Goal: Check status: Check status

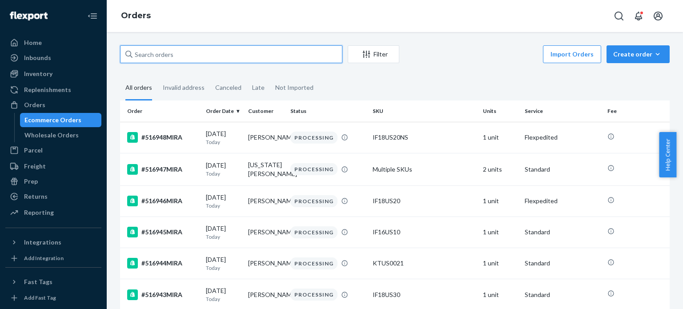
paste input "510562MIRA"
click at [301, 60] on input "text" at bounding box center [231, 54] width 222 height 18
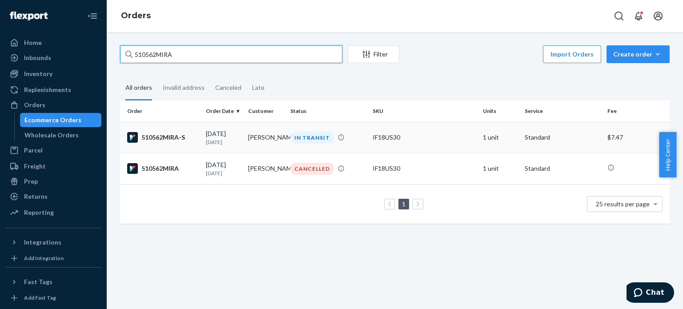
type input "510562MIRA"
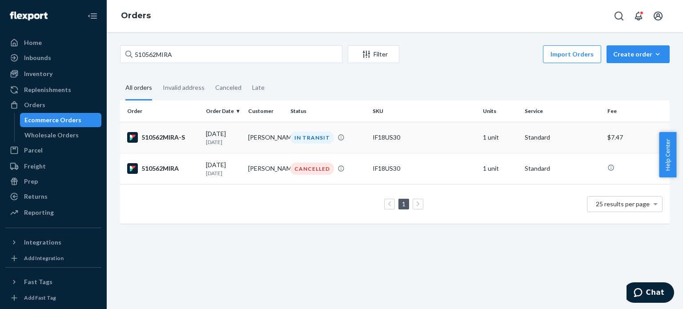
click at [262, 129] on td "[PERSON_NAME]" at bounding box center [266, 137] width 42 height 31
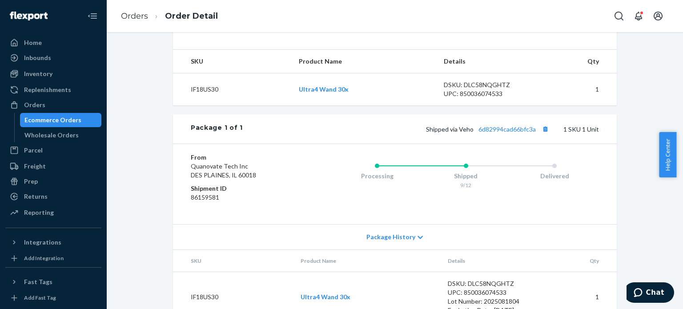
scroll to position [274, 0]
click at [630, 279] on div "Flexport Order # 510562MIRA-S • Standard / $7.47 View Details Create Return Dup…" at bounding box center [394, 52] width 563 height 562
click at [637, 288] on icon "Chat" at bounding box center [638, 292] width 9 height 9
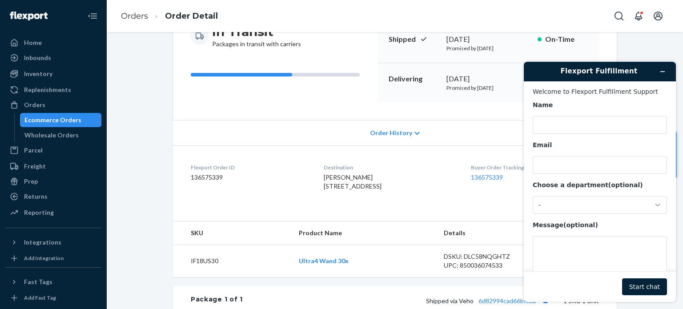
scroll to position [103, 0]
click at [415, 135] on div "Order History" at bounding box center [395, 132] width 444 height 25
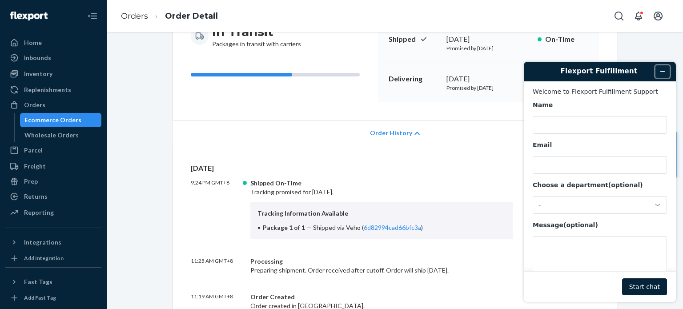
click at [660, 68] on icon "Minimize widget" at bounding box center [662, 71] width 6 height 6
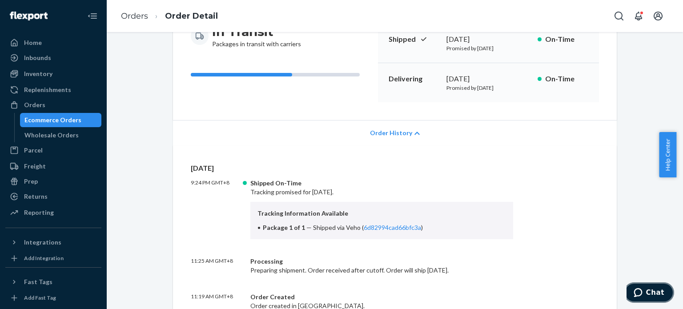
scroll to position [0, 0]
